Goal: Task Accomplishment & Management: Manage account settings

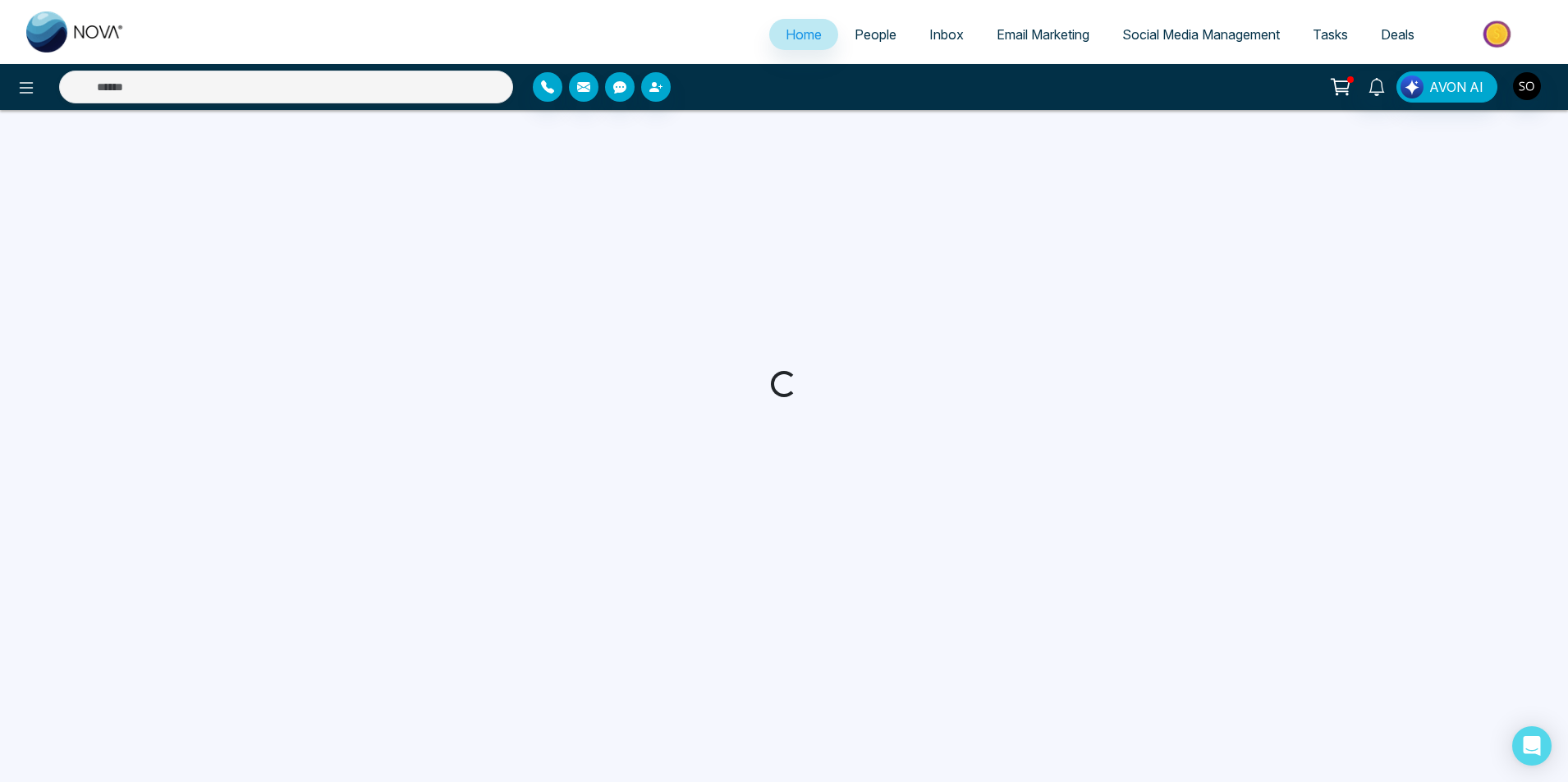
select select "*"
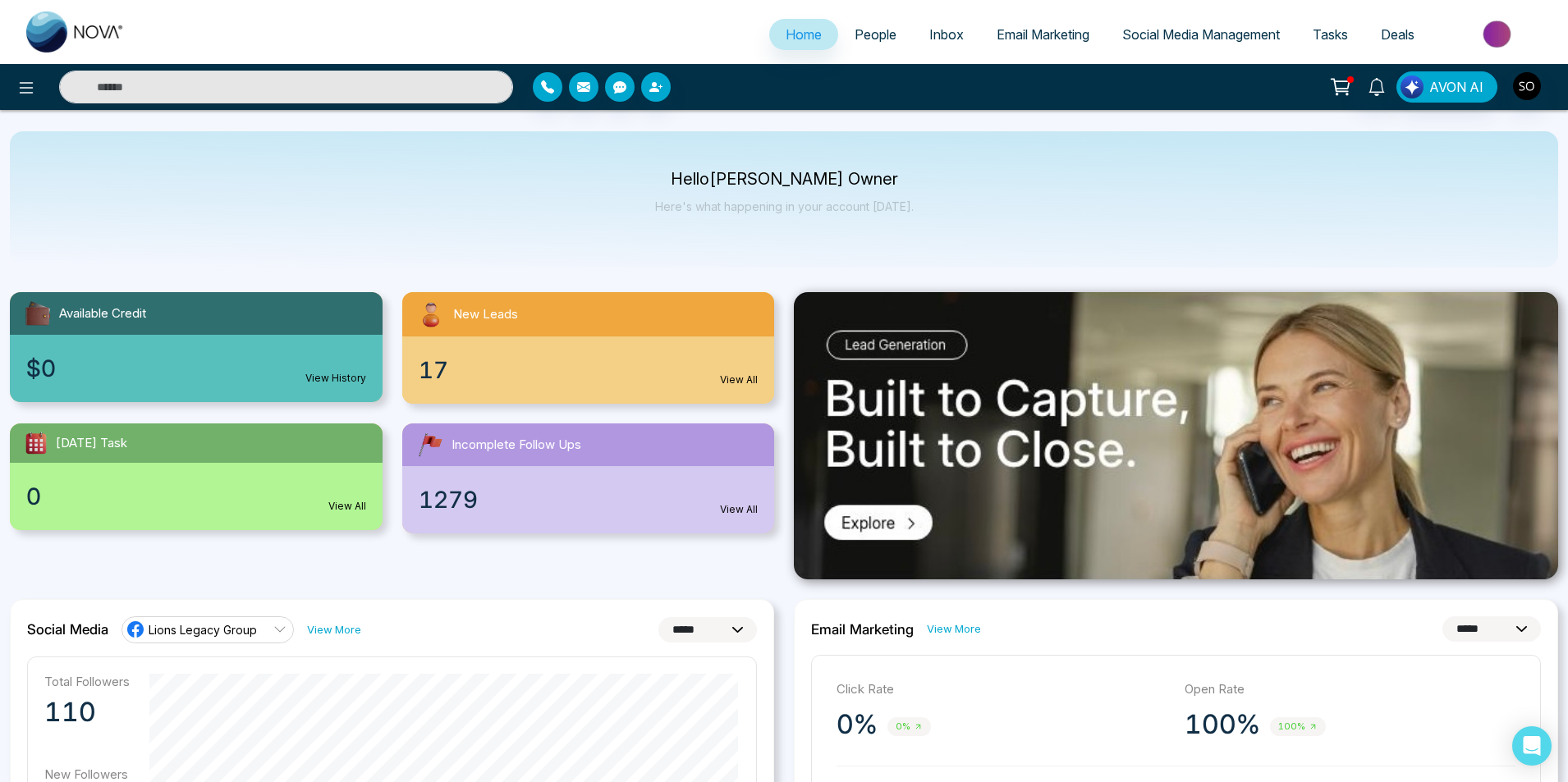
click at [867, 31] on span "People" at bounding box center [875, 34] width 42 height 16
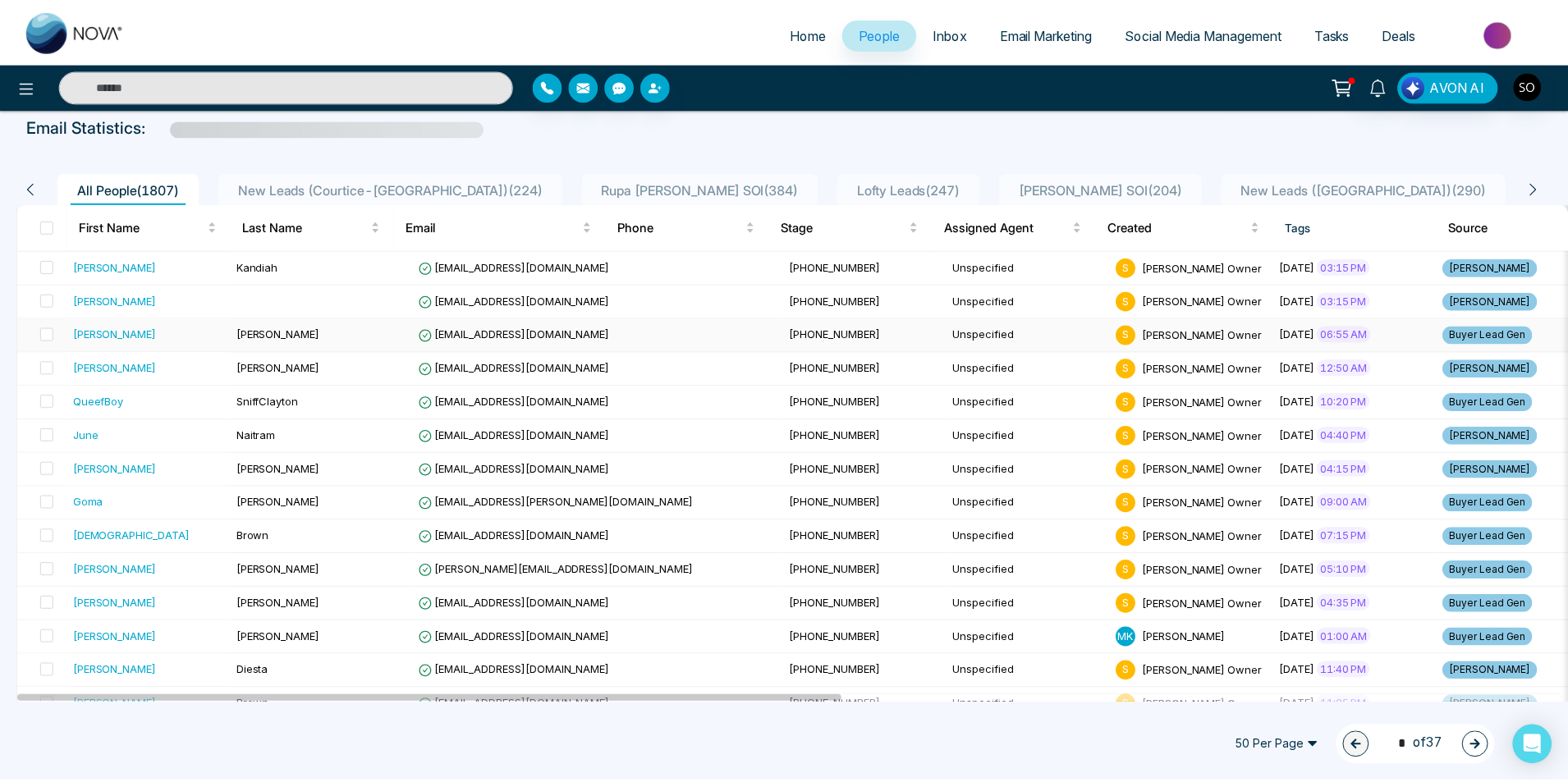
scroll to position [110, 0]
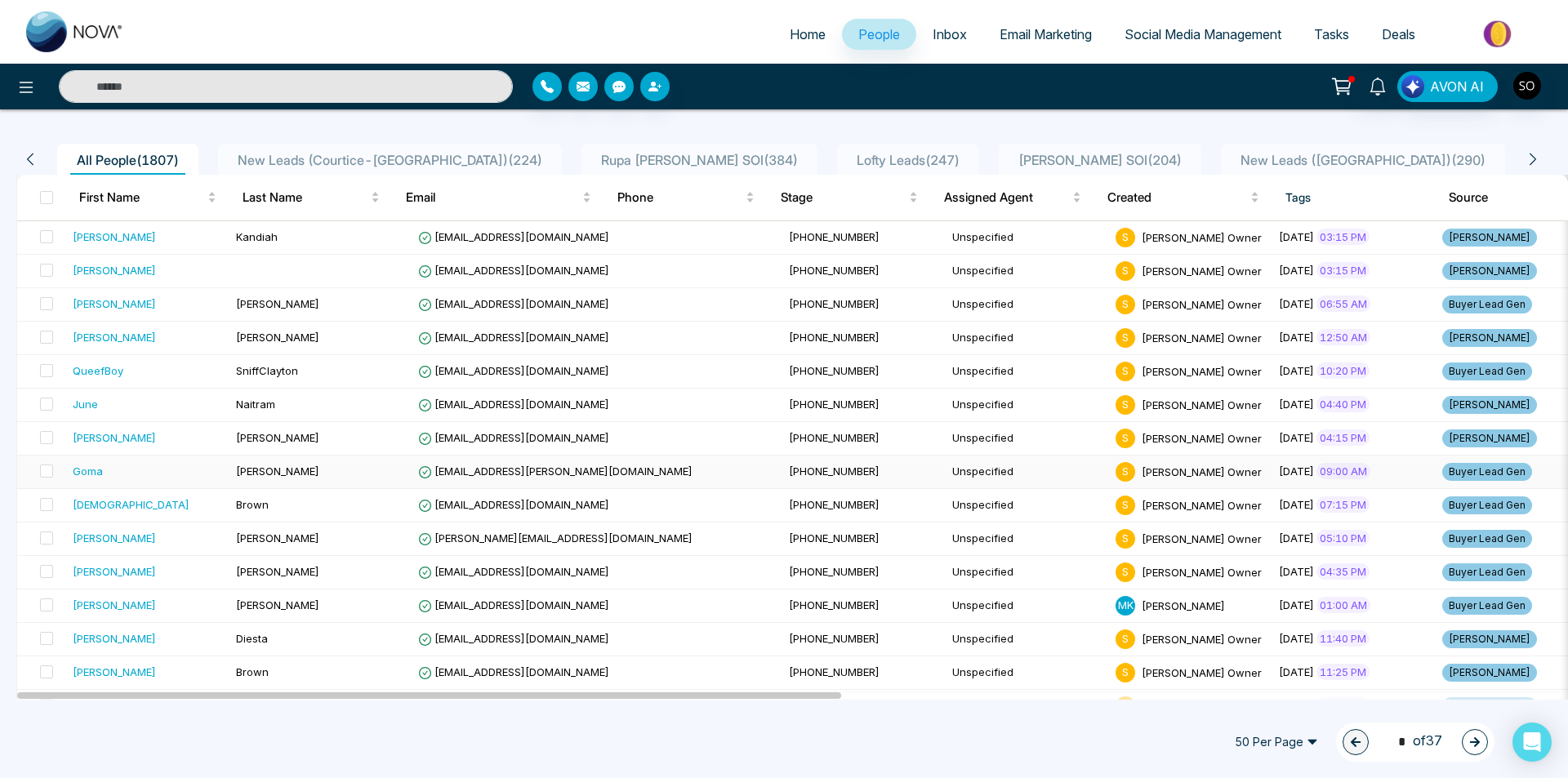
click at [97, 471] on div "Goma" at bounding box center [88, 471] width 31 height 16
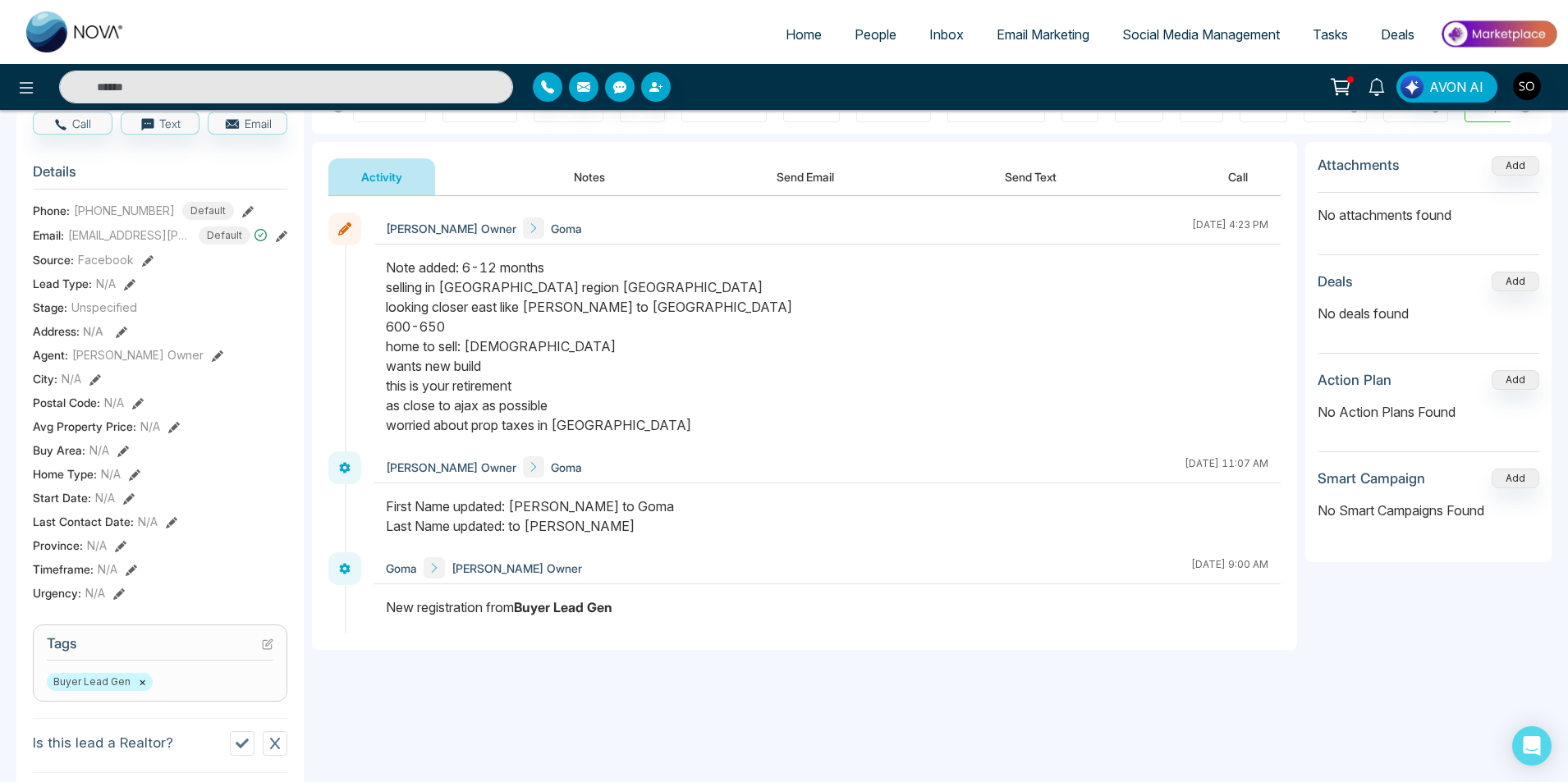
scroll to position [164, 0]
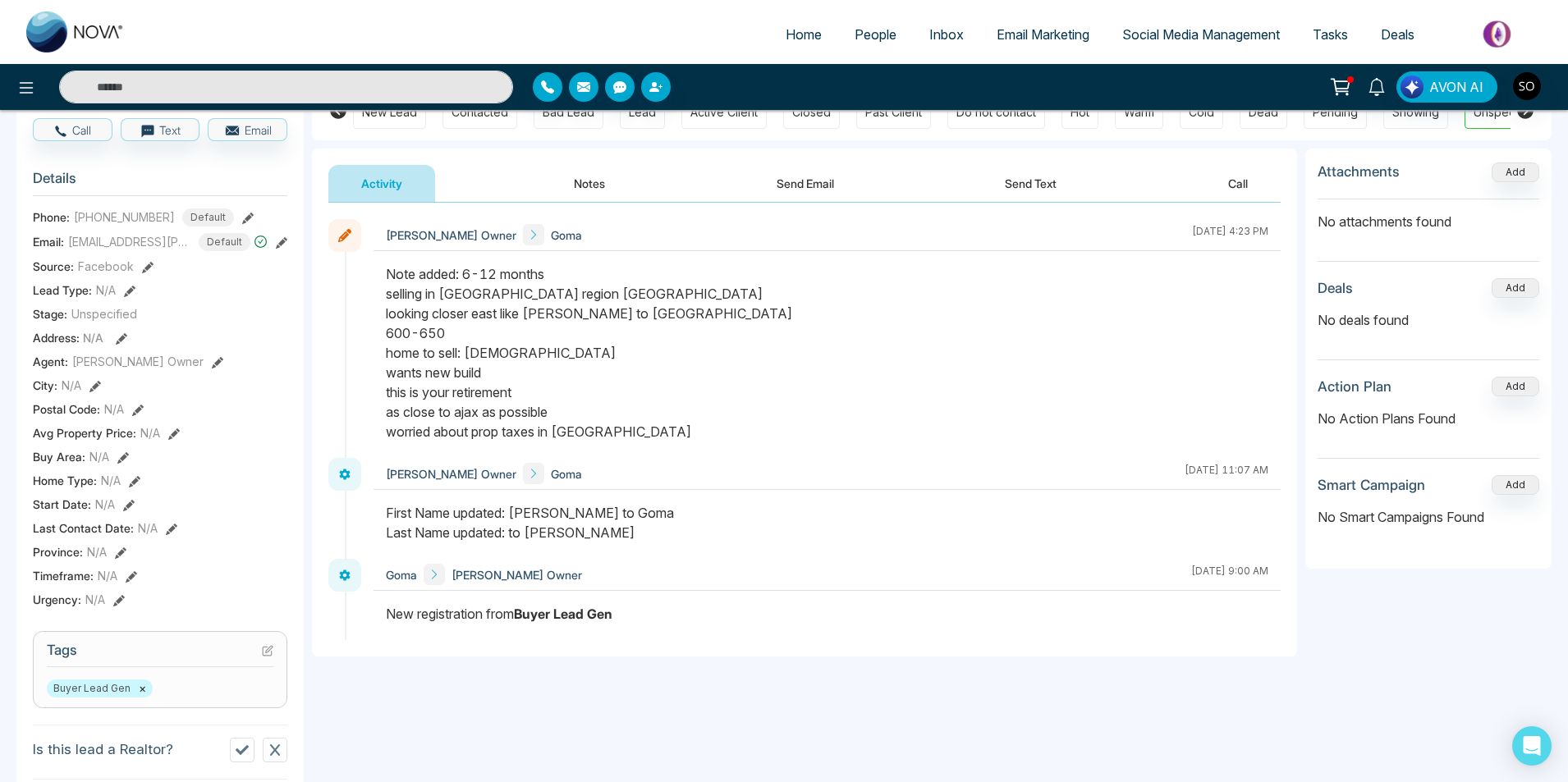
click at [212, 368] on icon at bounding box center [217, 363] width 12 height 12
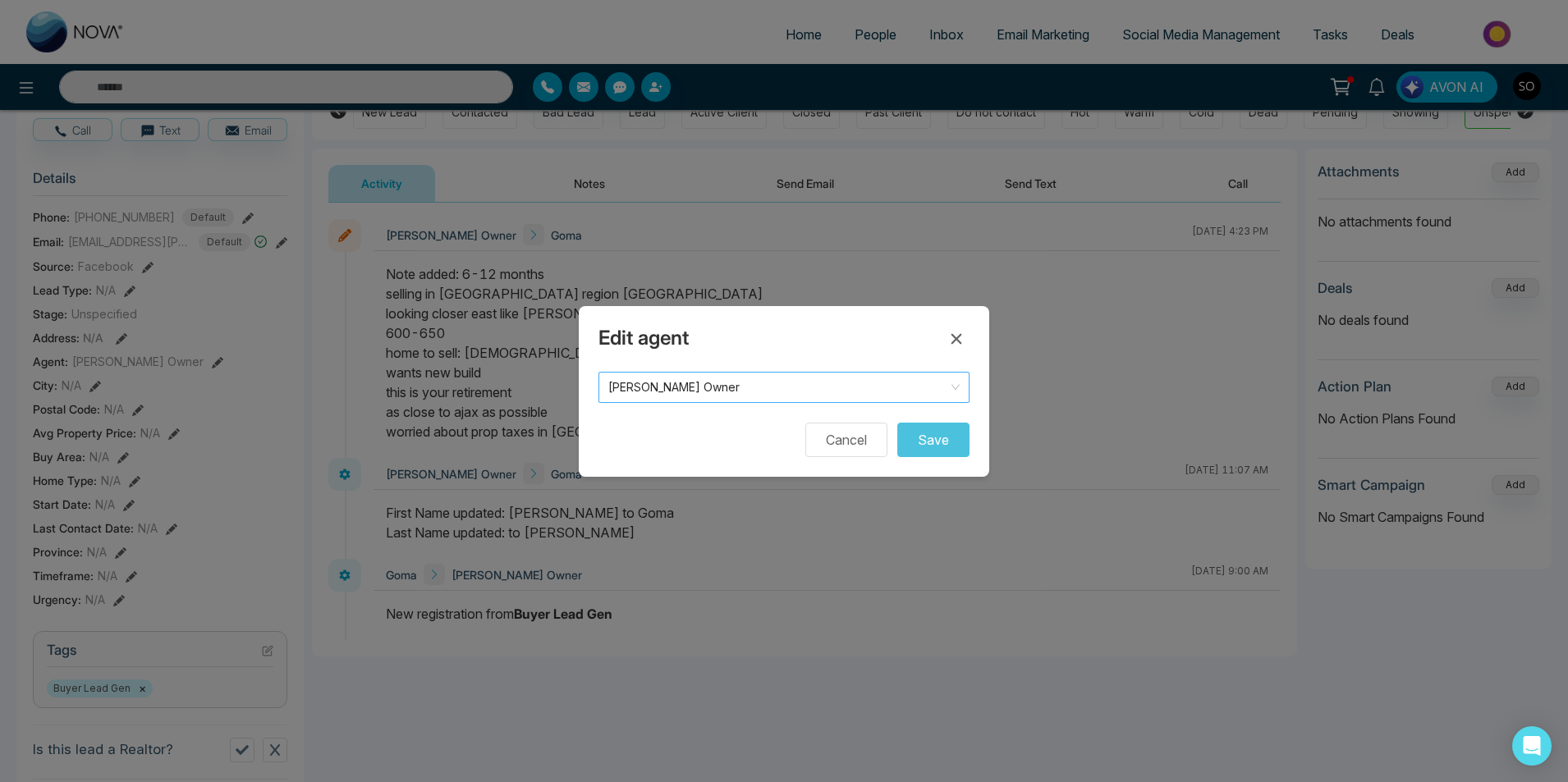
click at [625, 380] on span "[PERSON_NAME] Owner" at bounding box center [783, 388] width 351 height 23
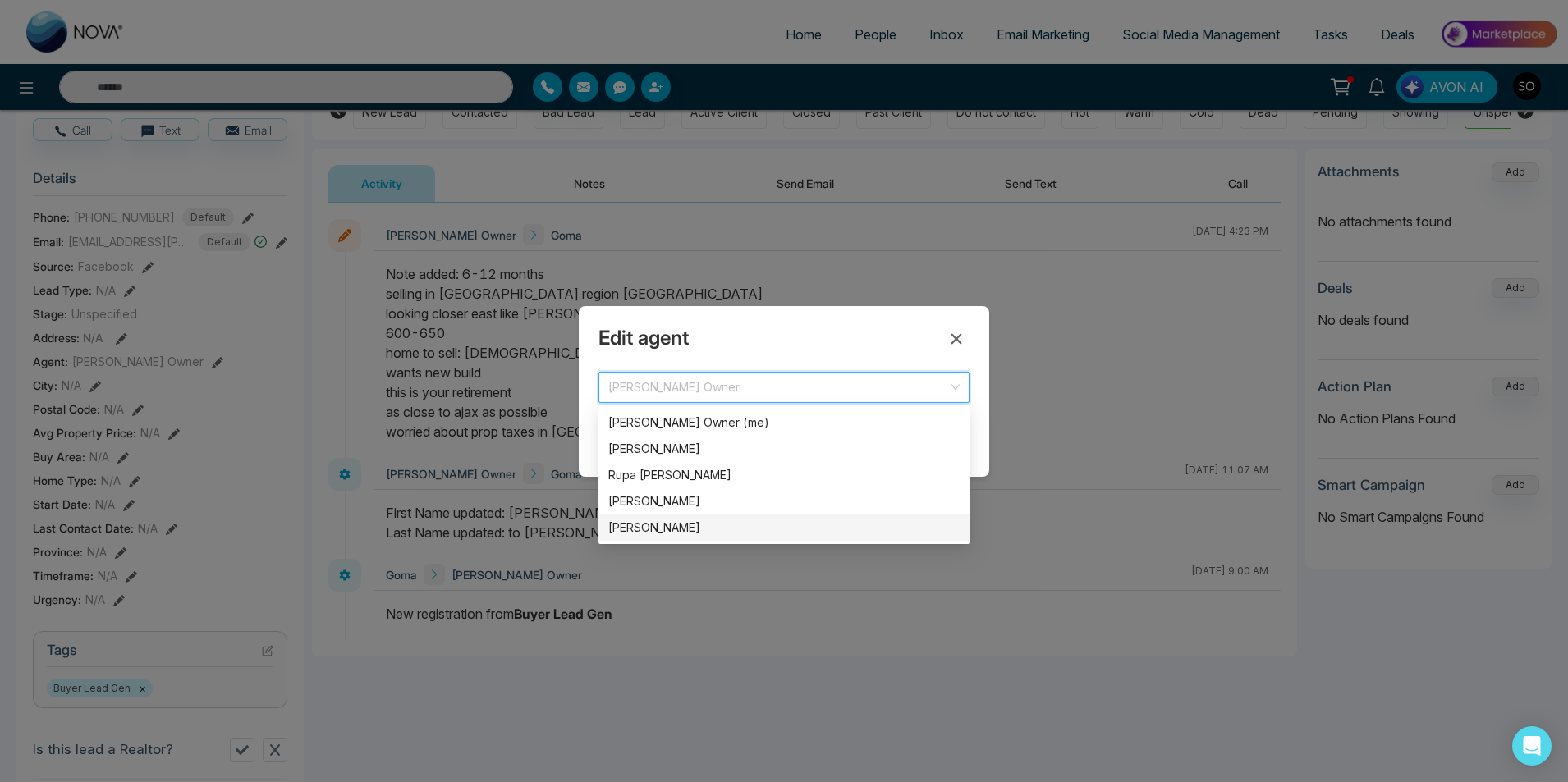
click at [655, 523] on div "[PERSON_NAME]" at bounding box center [783, 527] width 351 height 18
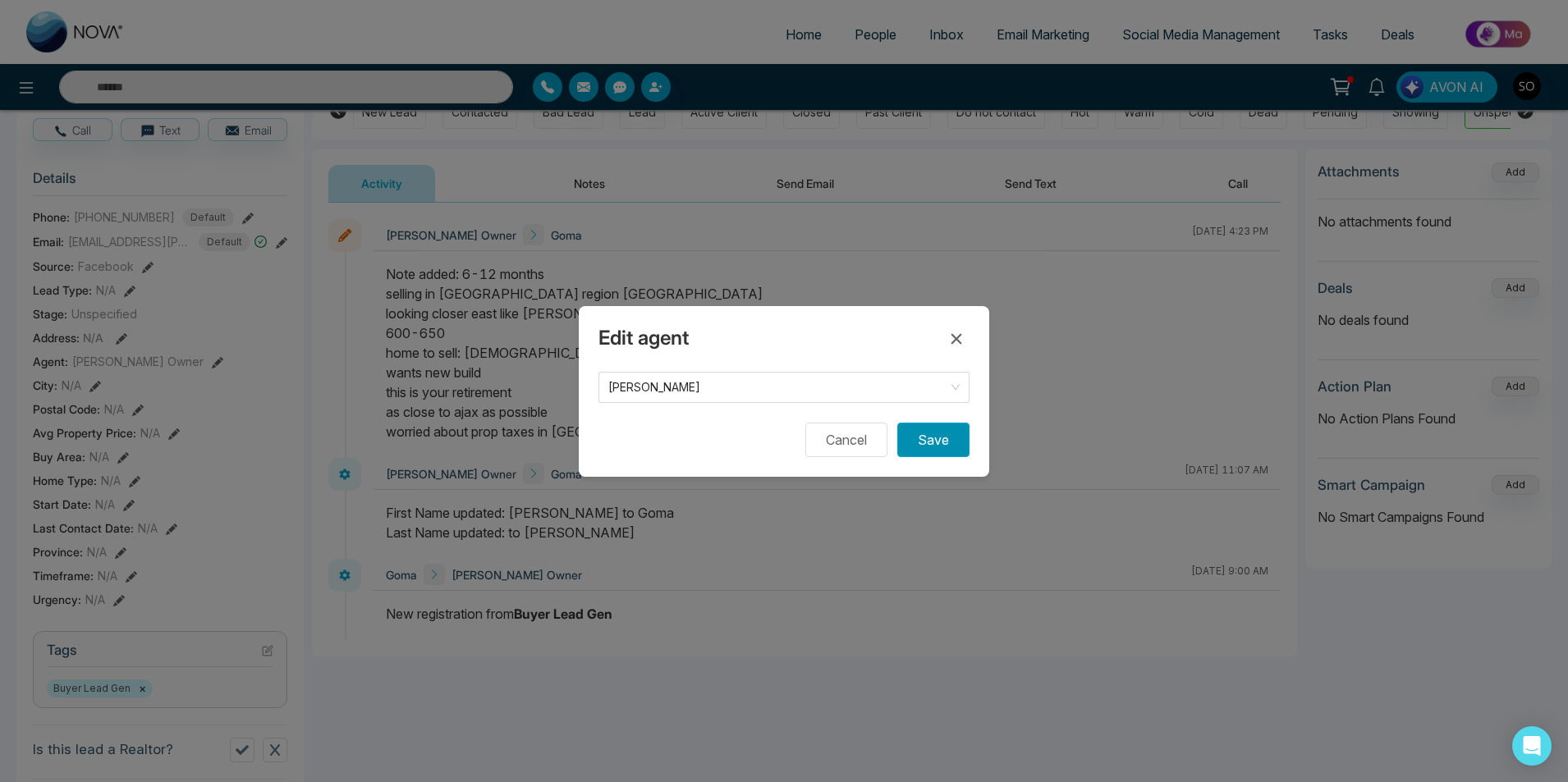
click at [946, 441] on button "Save" at bounding box center [933, 441] width 72 height 35
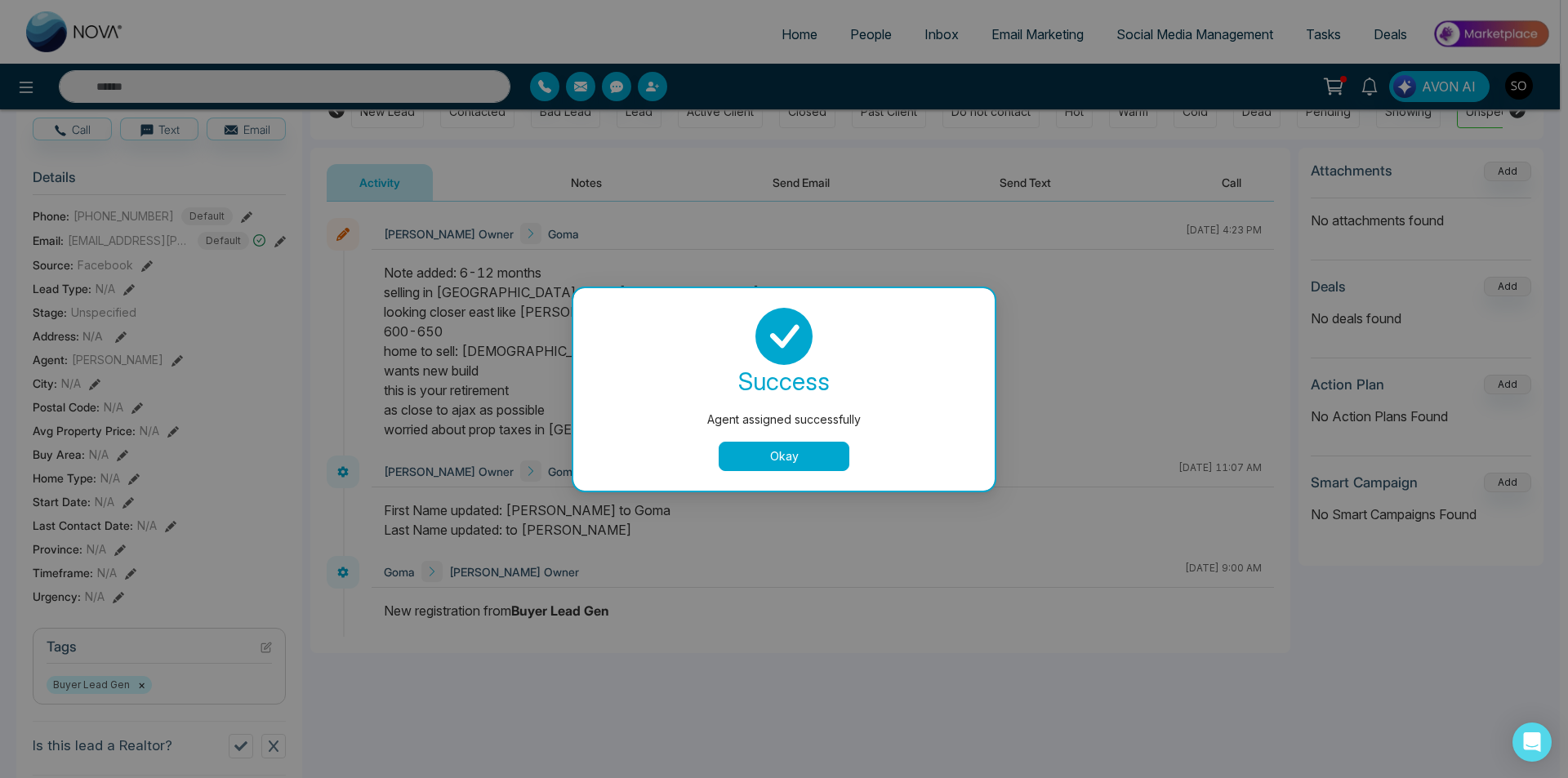
click at [810, 449] on button "Okay" at bounding box center [784, 456] width 131 height 30
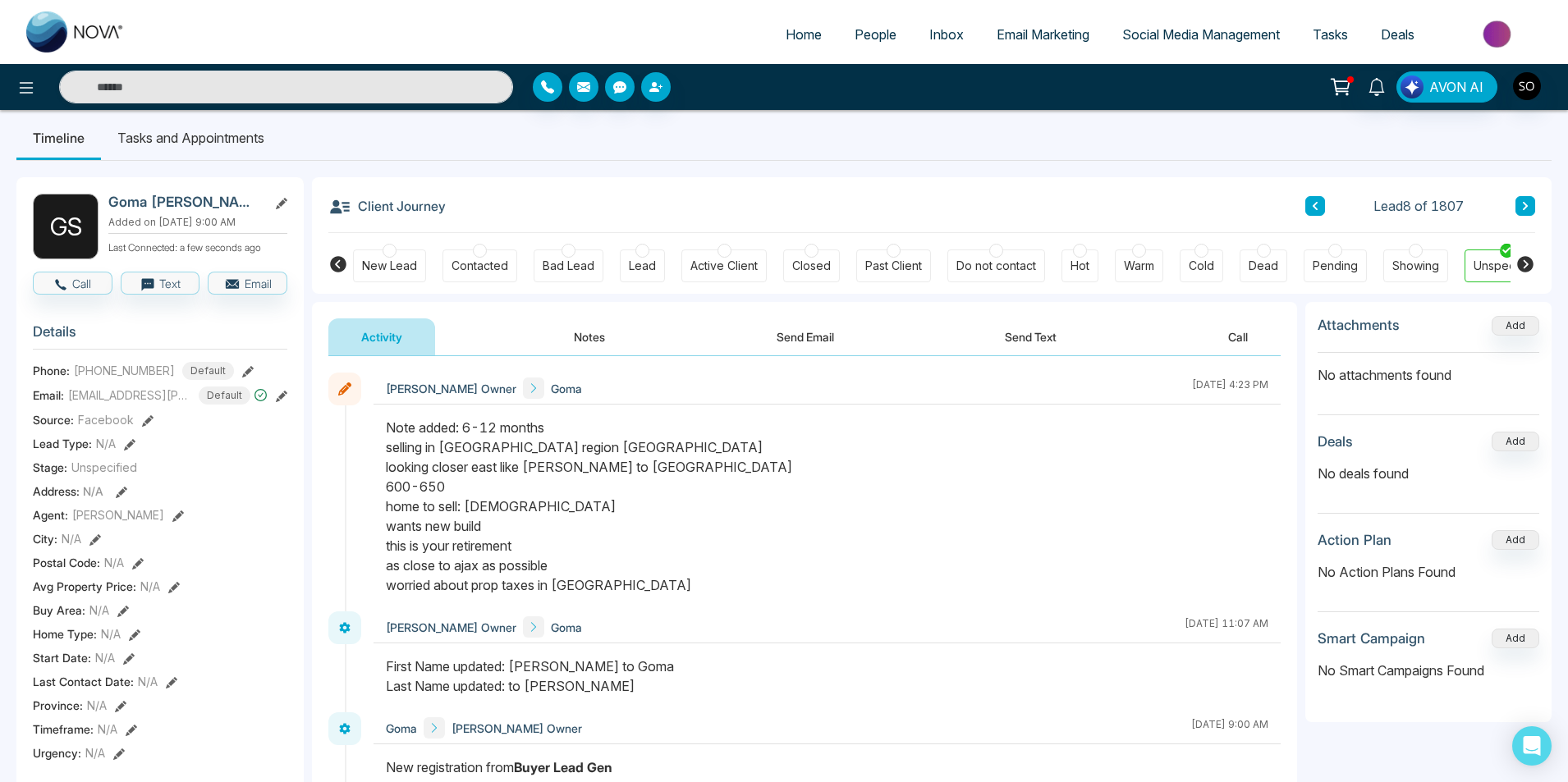
scroll to position [0, 0]
